Goal: Find specific page/section: Find specific page/section

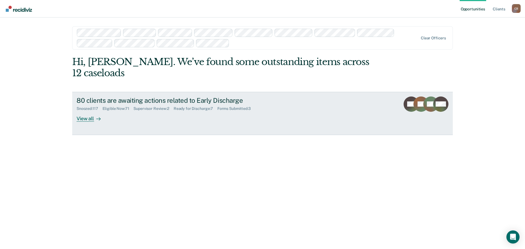
click at [242, 106] on div "Forms Submitted : 3" at bounding box center [236, 108] width 38 height 5
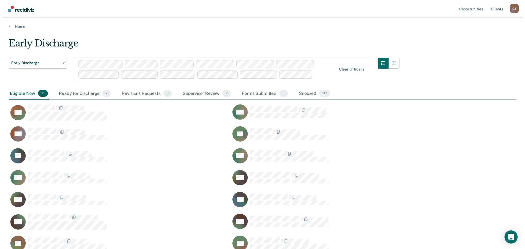
scroll to position [848, 503]
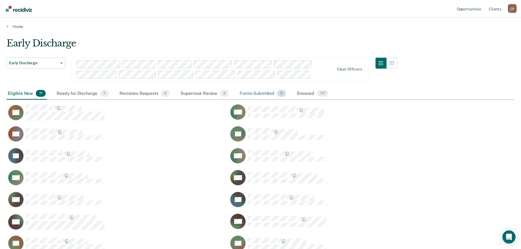
click at [254, 95] on div "Forms Submitted 3" at bounding box center [262, 94] width 48 height 12
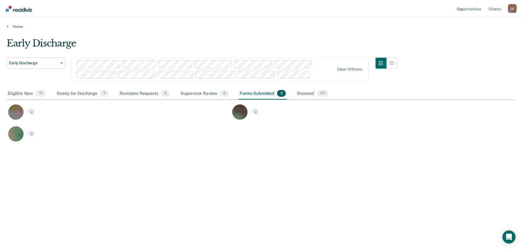
scroll to position [4, 4]
click at [498, 10] on link "Client s" at bounding box center [498, 8] width 15 height 17
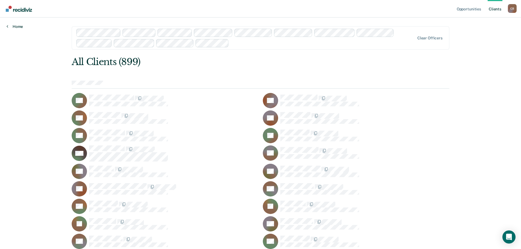
click at [18, 27] on link "Home" at bounding box center [15, 26] width 16 height 5
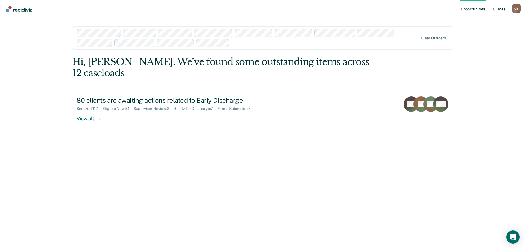
click at [499, 11] on link "Client s" at bounding box center [498, 8] width 15 height 17
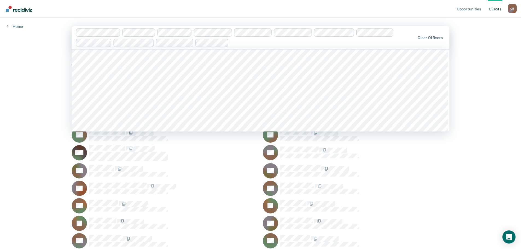
scroll to position [492, 0]
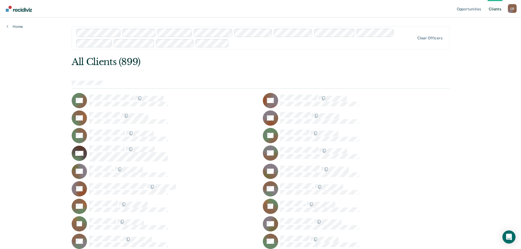
click at [281, 43] on div at bounding box center [322, 43] width 183 height 6
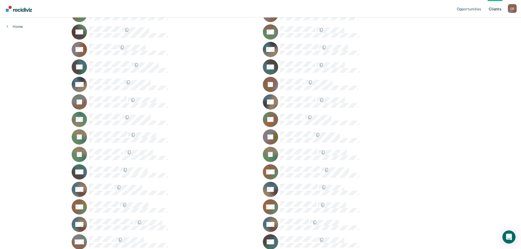
scroll to position [6663, 0]
